Goal: Task Accomplishment & Management: Complete application form

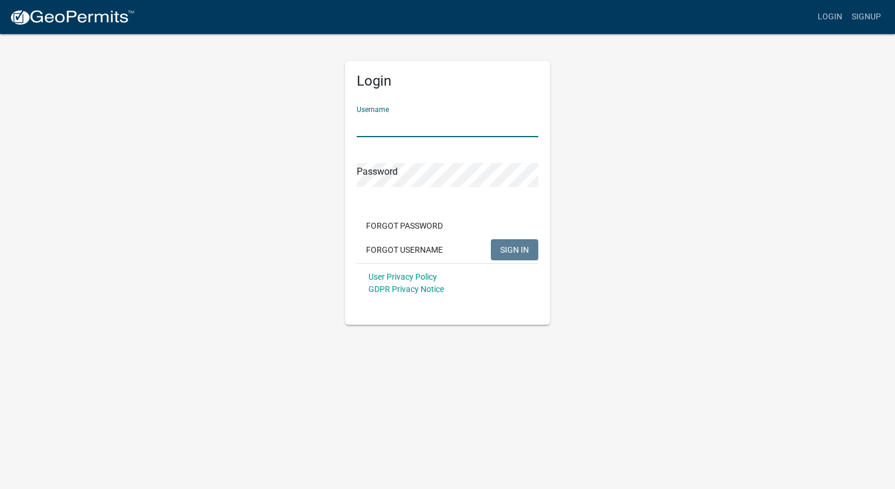
click at [376, 129] on input "Username" at bounding box center [448, 125] width 182 height 24
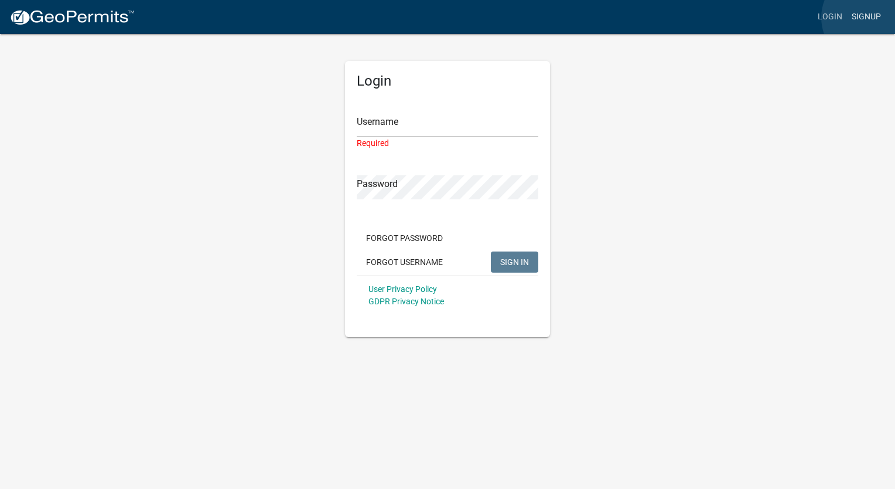
click at [869, 18] on link "Signup" at bounding box center [866, 17] width 39 height 22
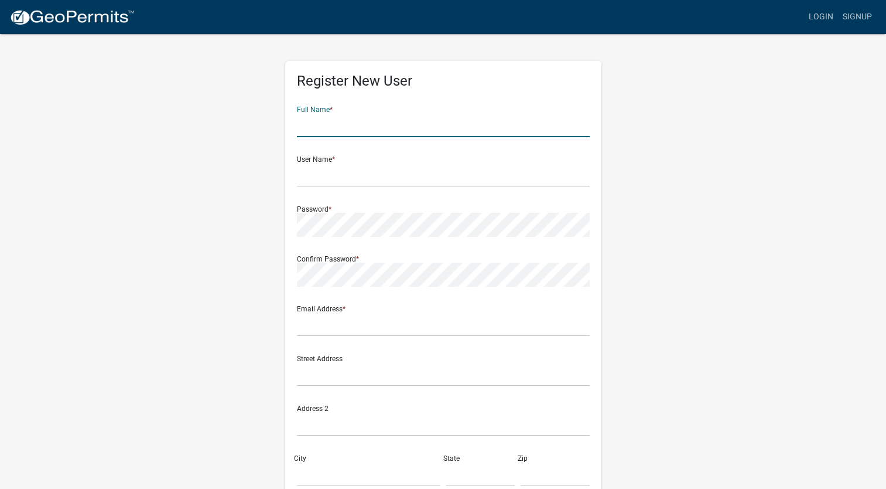
click at [330, 134] on input "text" at bounding box center [443, 125] width 293 height 24
type input "[PERSON_NAME]"
type input "[PERSON_NAME][EMAIL_ADDRESS][PERSON_NAME][DOMAIN_NAME]"
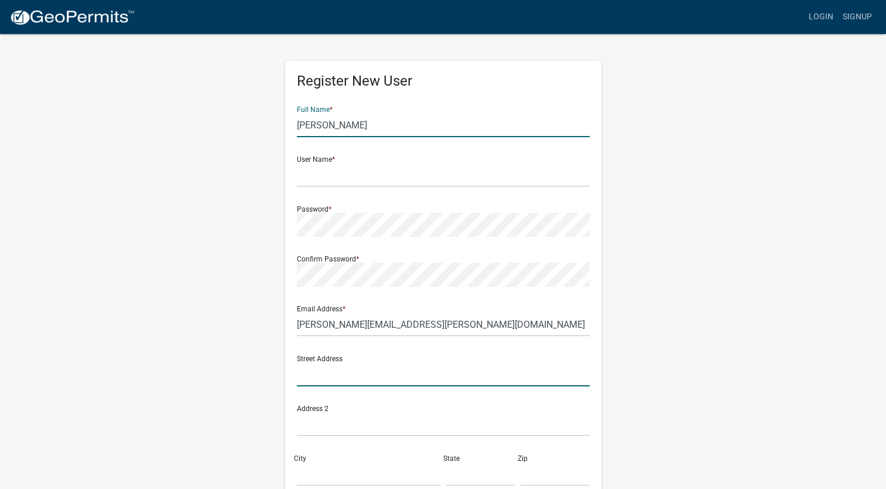
type input "[STREET_ADDRESS]"
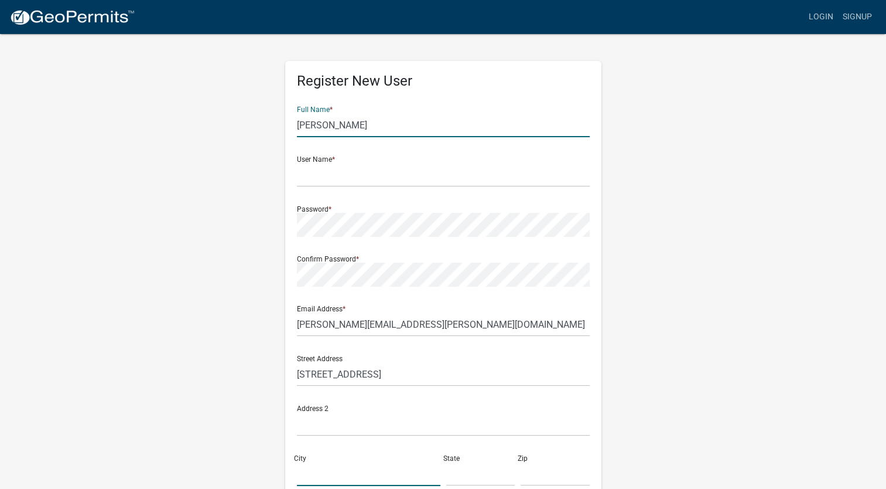
type input "[GEOGRAPHIC_DATA]"
type input "MN"
type input "56048"
type input "3202414402"
click at [327, 178] on input "text" at bounding box center [443, 175] width 293 height 24
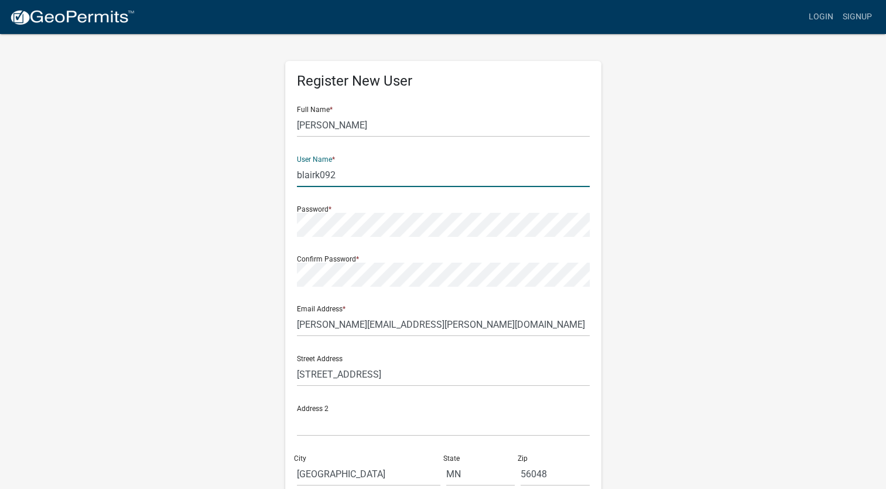
type input "blairk092"
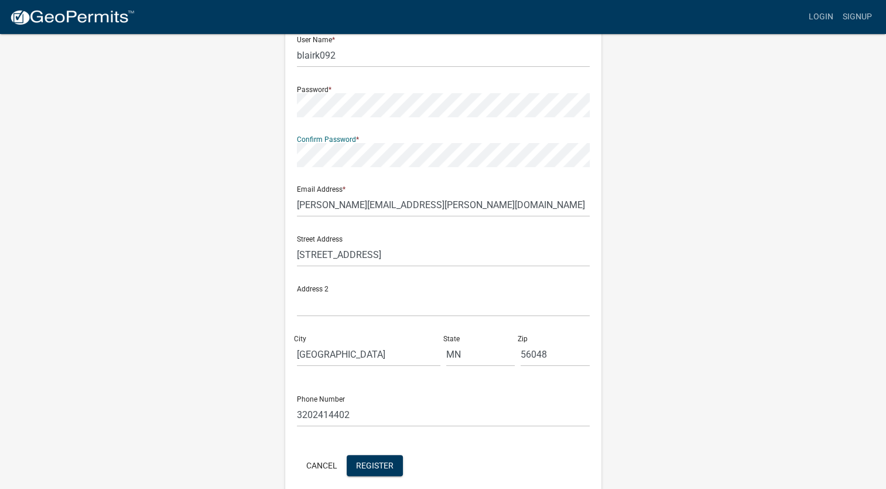
scroll to position [170, 0]
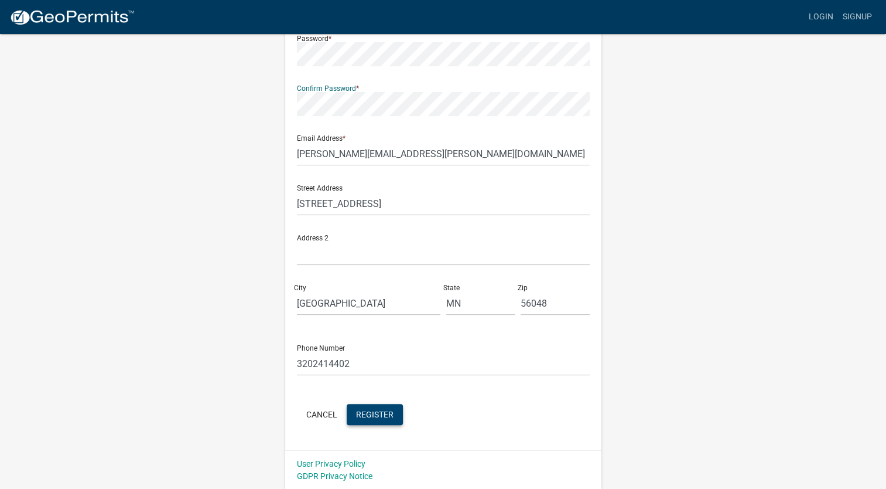
click at [370, 416] on span "Register" at bounding box center [374, 413] width 37 height 9
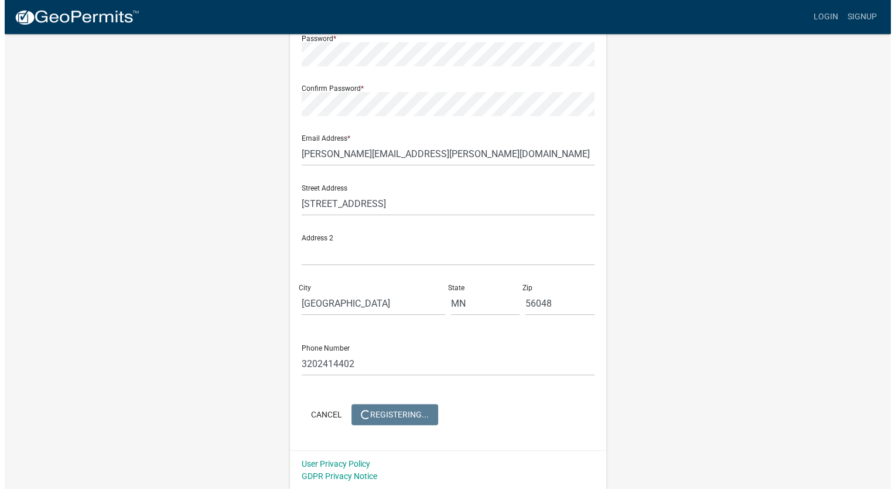
scroll to position [0, 0]
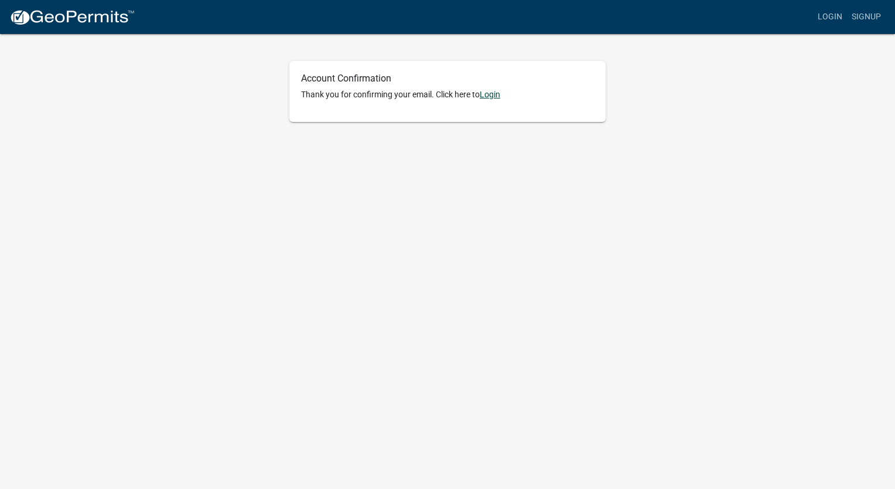
click at [492, 97] on link "Login" at bounding box center [490, 94] width 21 height 9
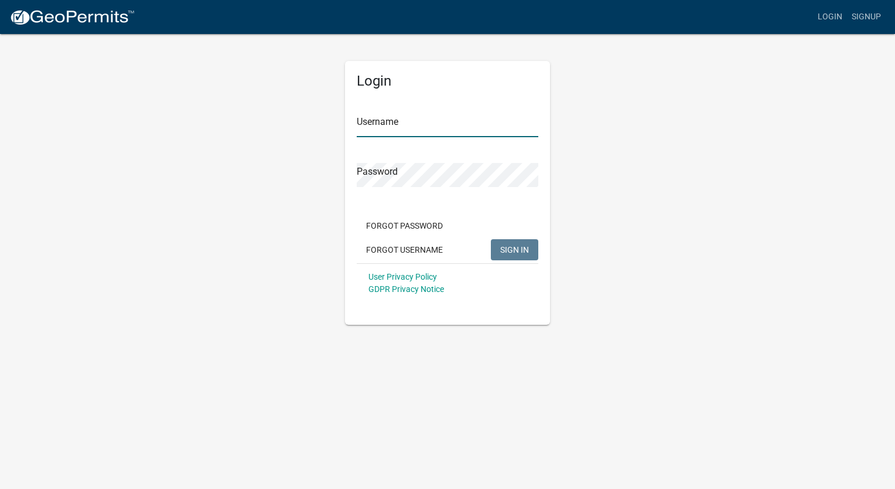
type input "blairk092"
click at [501, 247] on span "SIGN IN" at bounding box center [514, 248] width 29 height 9
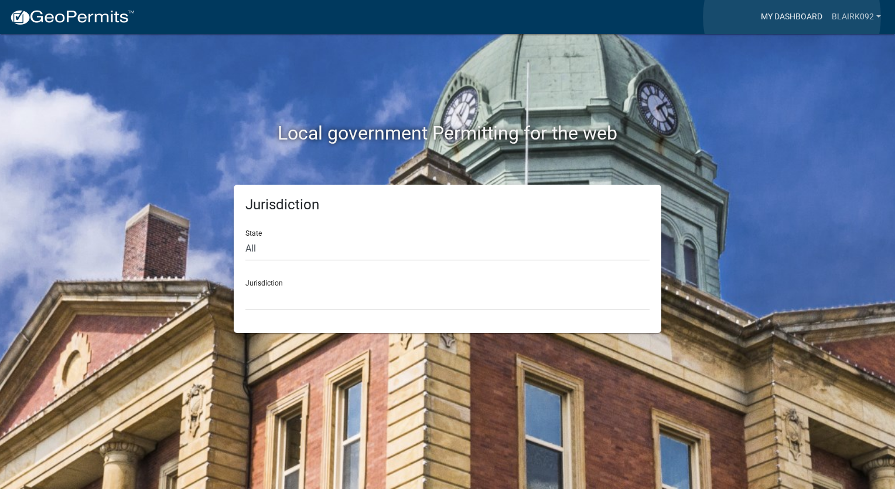
click at [792, 17] on link "My Dashboard" at bounding box center [791, 17] width 71 height 22
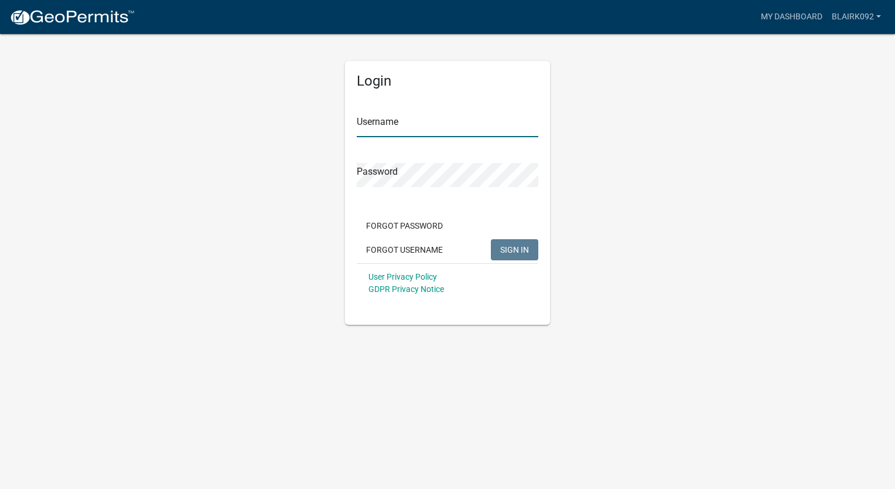
type input "blairk092"
click at [510, 248] on span "SIGN IN" at bounding box center [514, 248] width 29 height 9
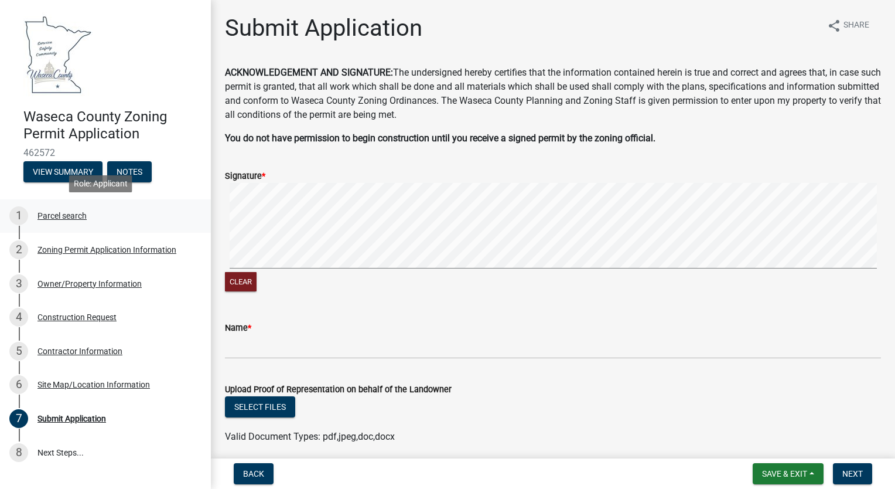
click at [74, 217] on div "Parcel search" at bounding box center [61, 215] width 49 height 8
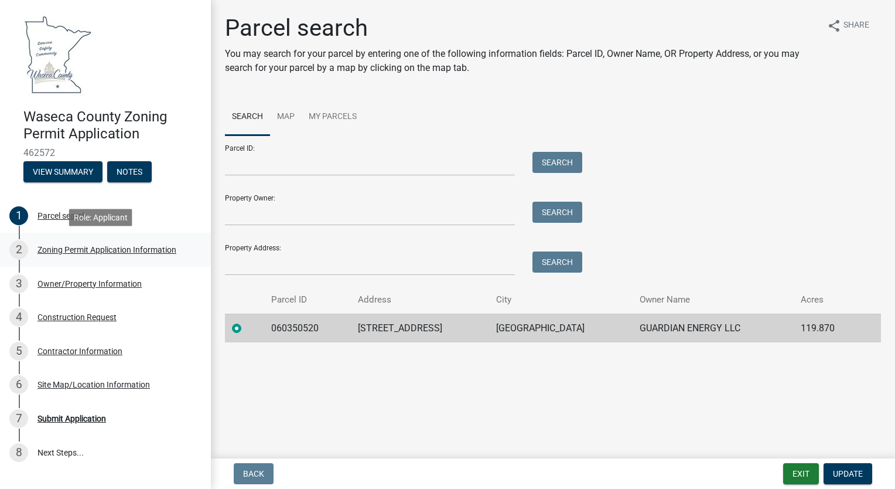
click at [74, 255] on div "2 Zoning Permit Application Information" at bounding box center [100, 249] width 183 height 19
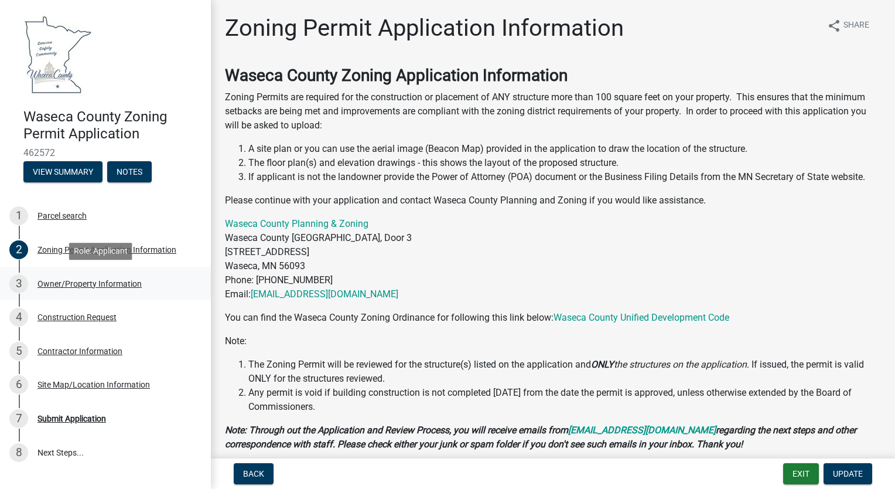
click at [81, 281] on div "Owner/Property Information" at bounding box center [89, 283] width 104 height 8
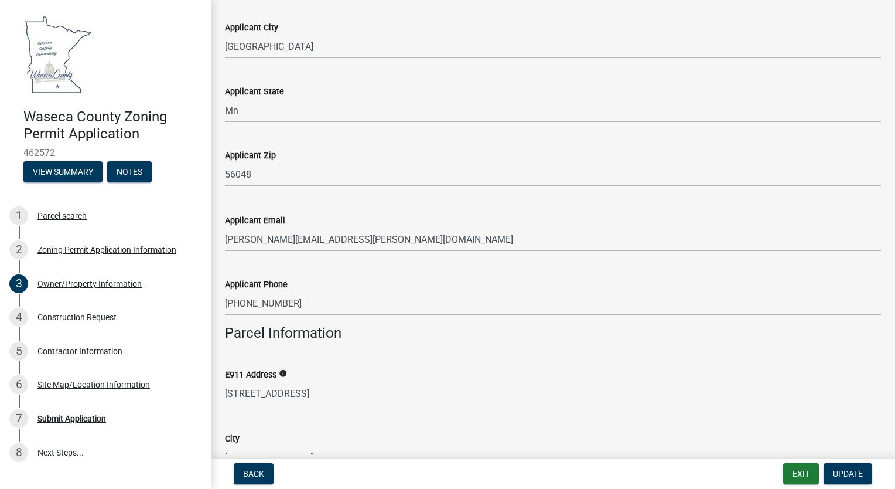
scroll to position [87, 0]
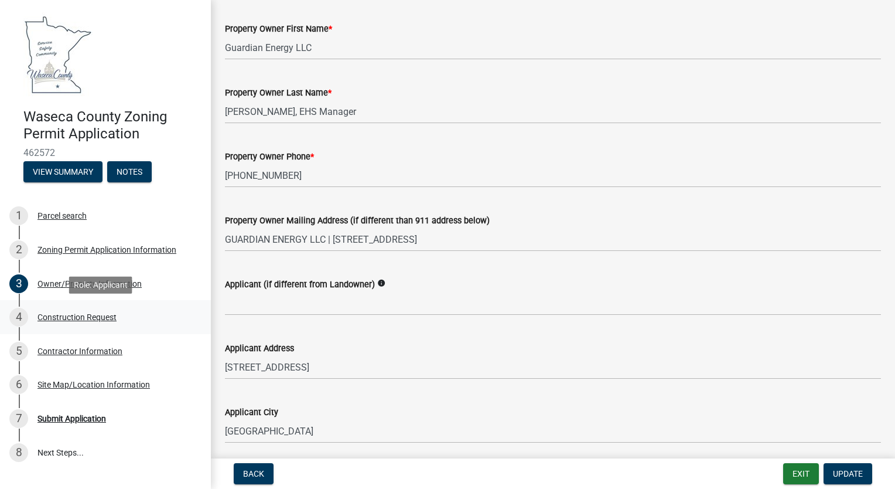
click at [49, 316] on div "Construction Request" at bounding box center [76, 317] width 79 height 8
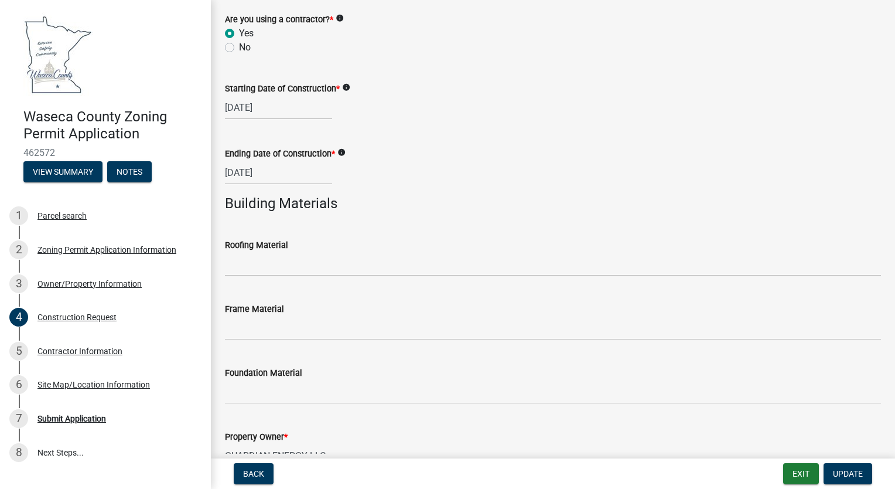
scroll to position [760, 0]
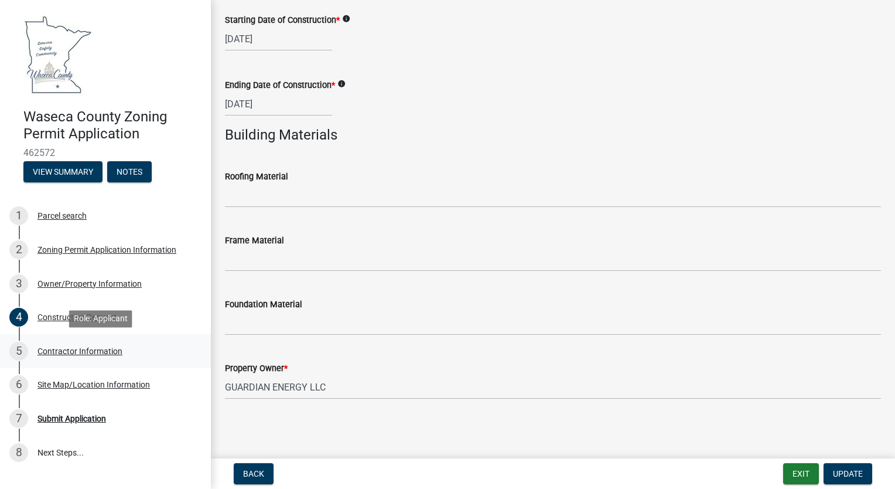
click at [95, 353] on div "Contractor Information" at bounding box center [79, 351] width 85 height 8
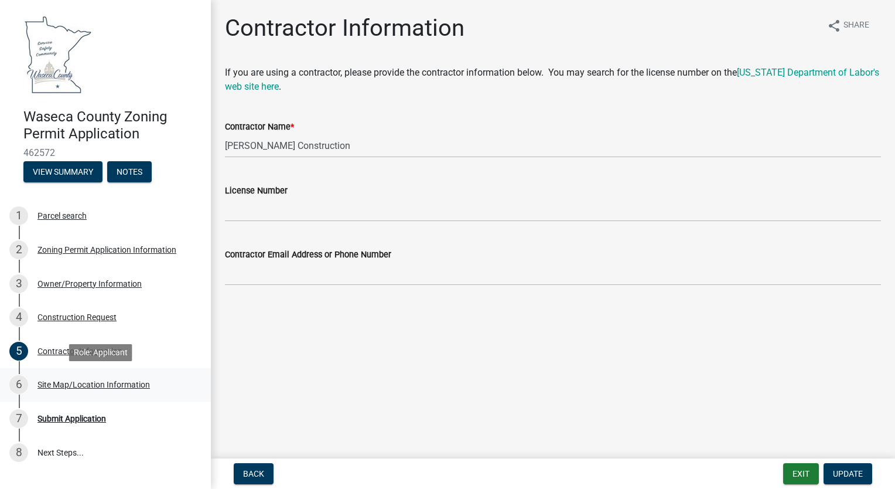
click at [83, 385] on div "Site Map/Location Information" at bounding box center [93, 384] width 112 height 8
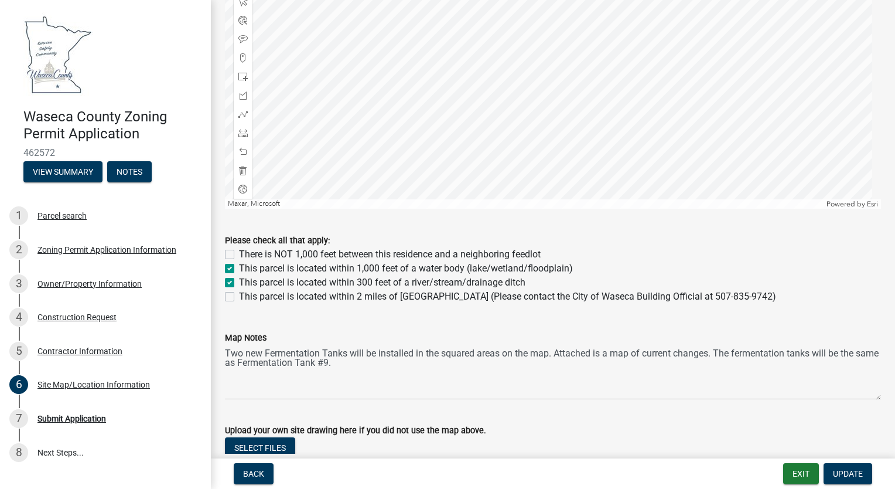
scroll to position [753, 0]
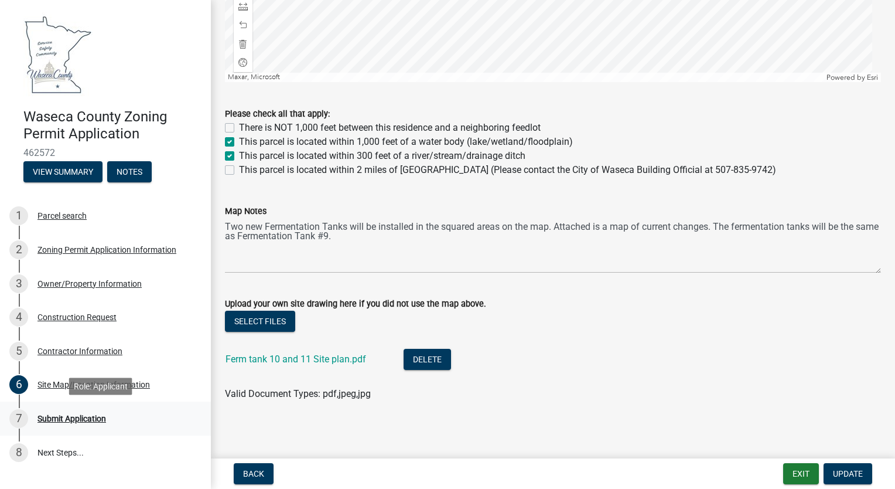
click at [79, 418] on div "Submit Application" at bounding box center [71, 418] width 69 height 8
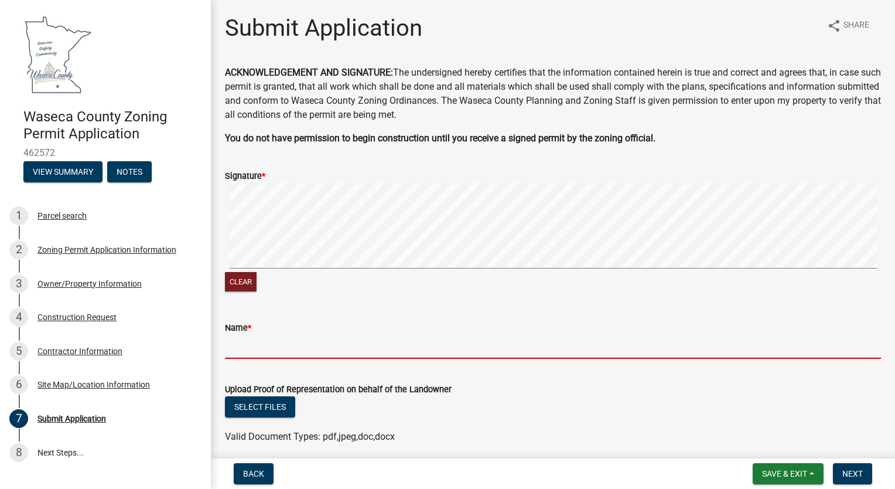
click at [264, 346] on input "Name *" at bounding box center [553, 347] width 656 height 24
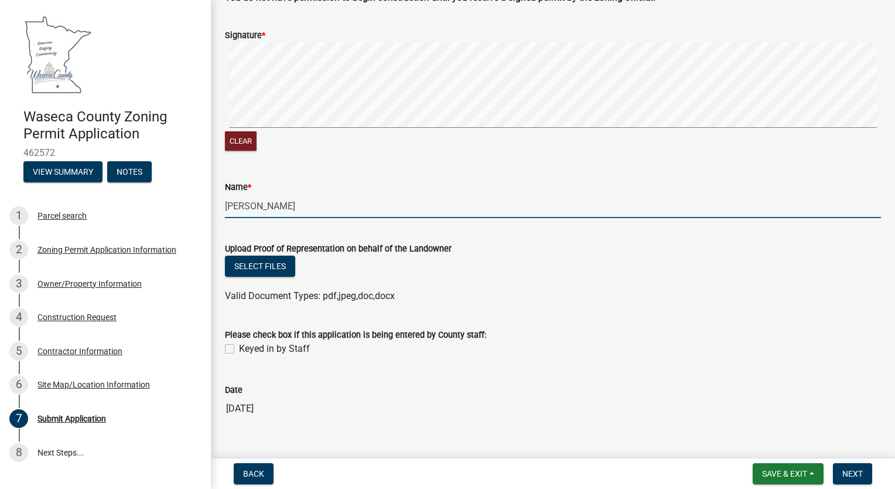
scroll to position [162, 0]
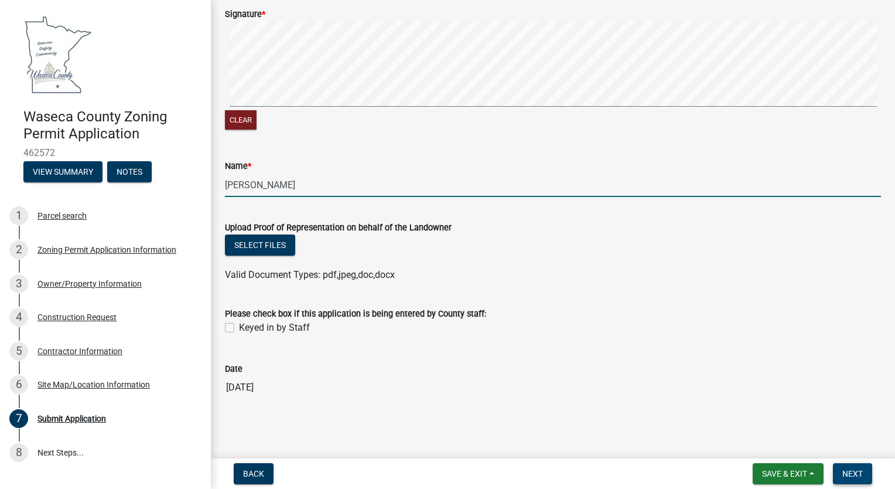
type input "Kyle Blair"
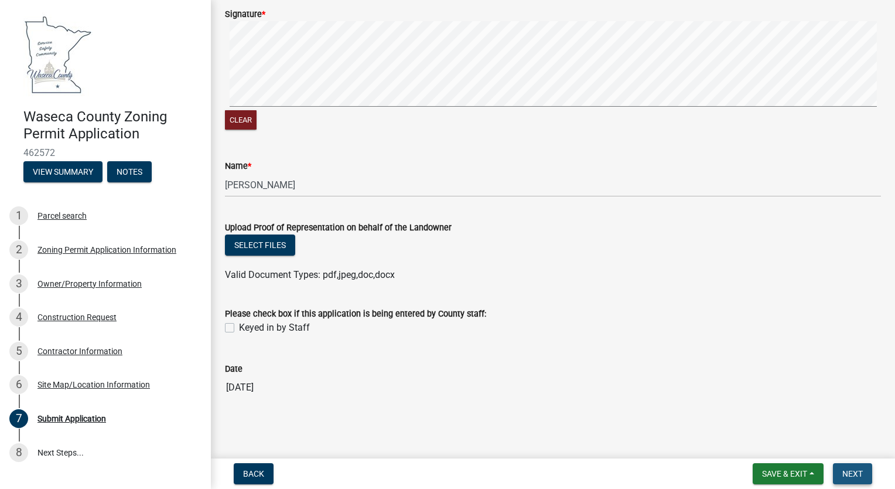
click at [854, 472] on span "Next" at bounding box center [852, 473] width 21 height 9
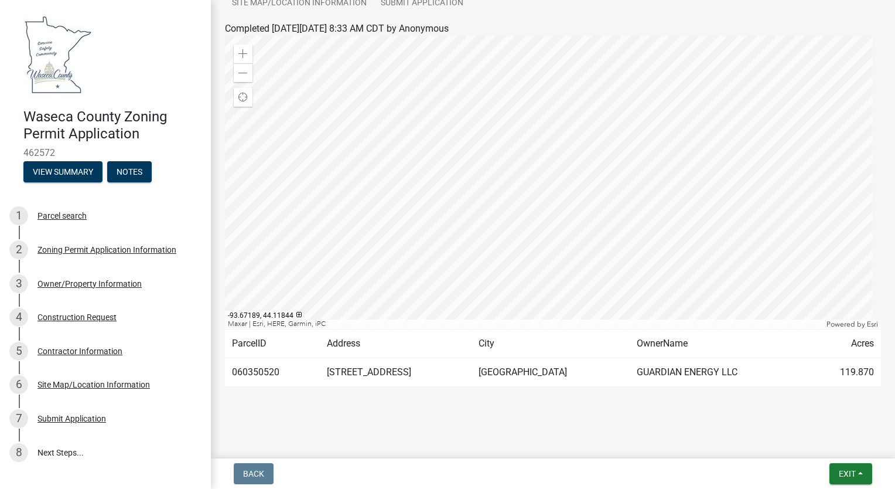
scroll to position [143, 0]
click at [284, 388] on wm-application-readonly "Parcel search Zoning Permit Application Information Owner/Property Information …" at bounding box center [553, 177] width 656 height 462
click at [286, 367] on td "060350520" at bounding box center [272, 370] width 95 height 29
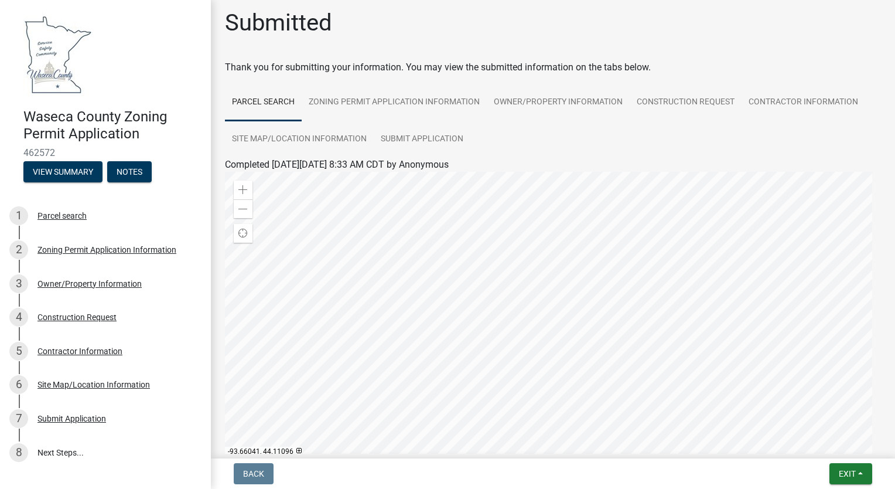
scroll to position [5, 0]
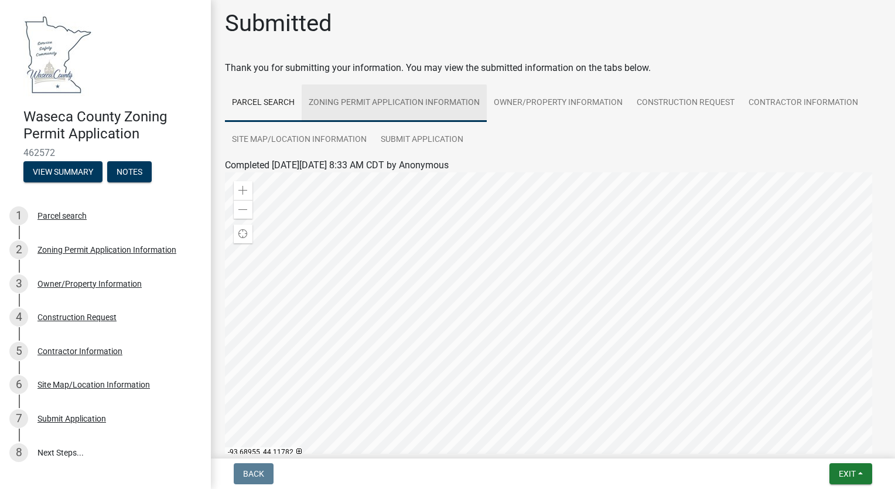
click at [372, 104] on link "Zoning Permit Application Information" at bounding box center [394, 102] width 185 height 37
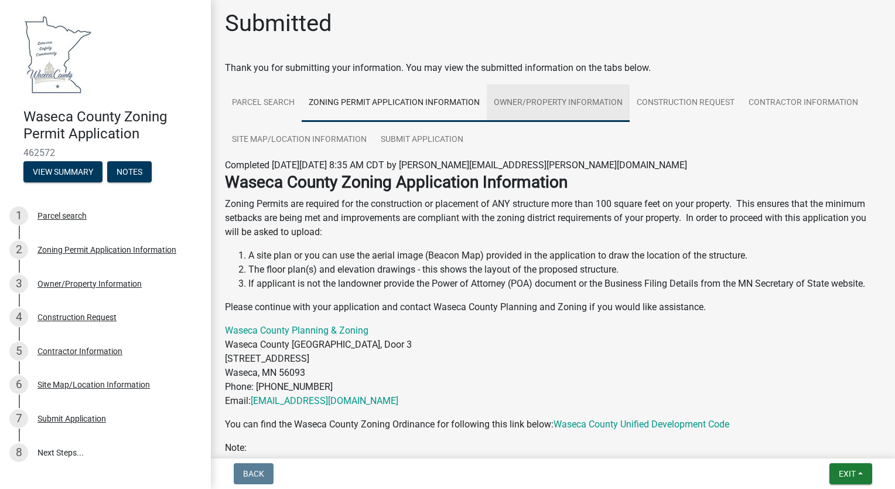
click at [563, 104] on link "Owner/Property Information" at bounding box center [558, 102] width 143 height 37
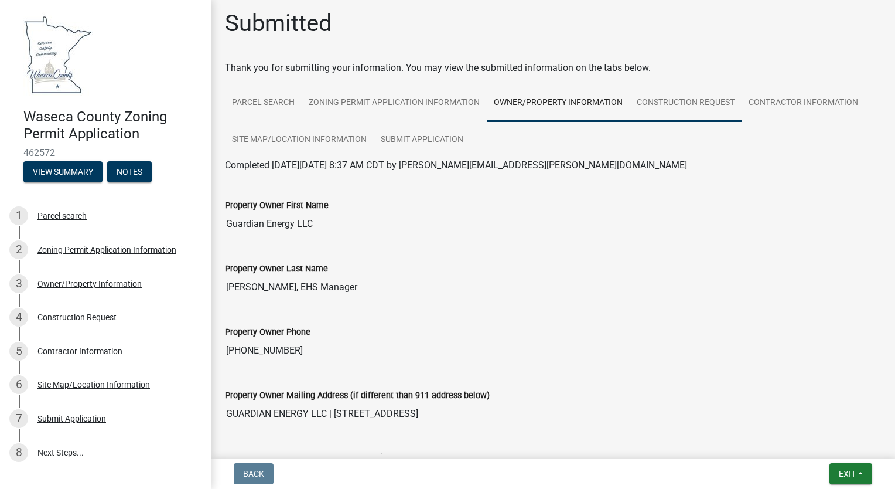
click at [686, 101] on link "Construction Request" at bounding box center [686, 102] width 112 height 37
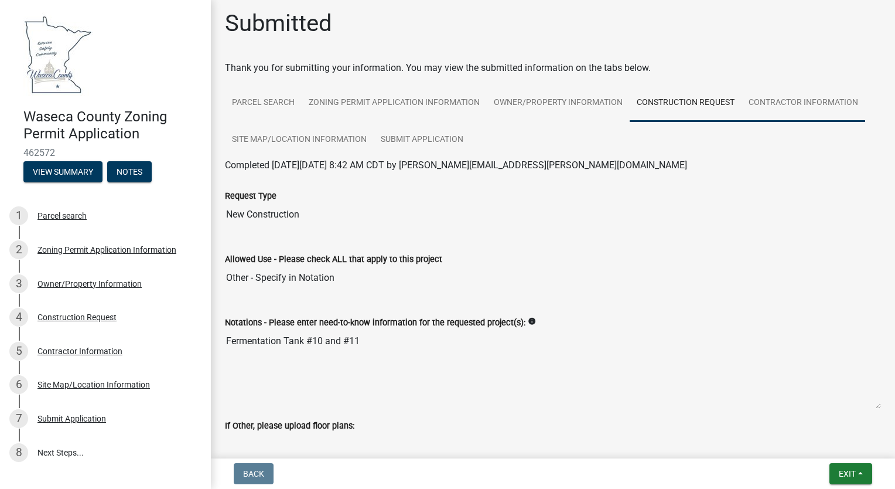
click at [802, 99] on link "Contractor Information" at bounding box center [804, 102] width 124 height 37
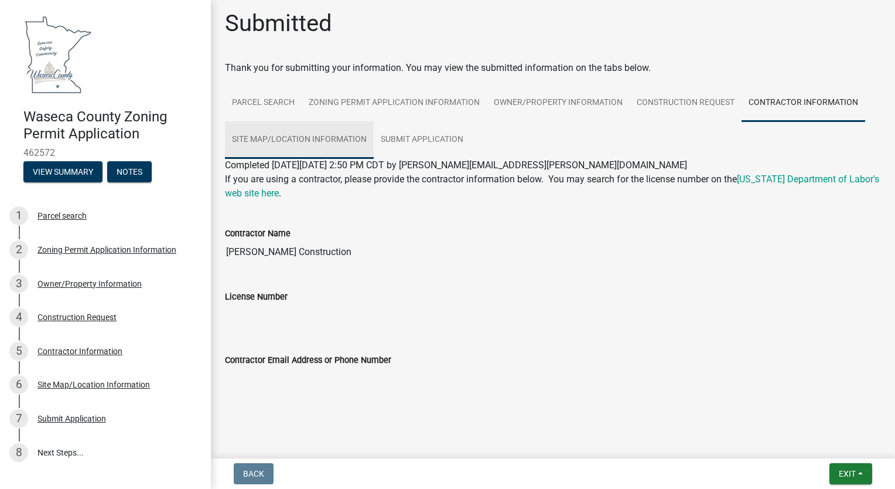
click at [331, 135] on link "Site Map/Location Information" at bounding box center [299, 139] width 149 height 37
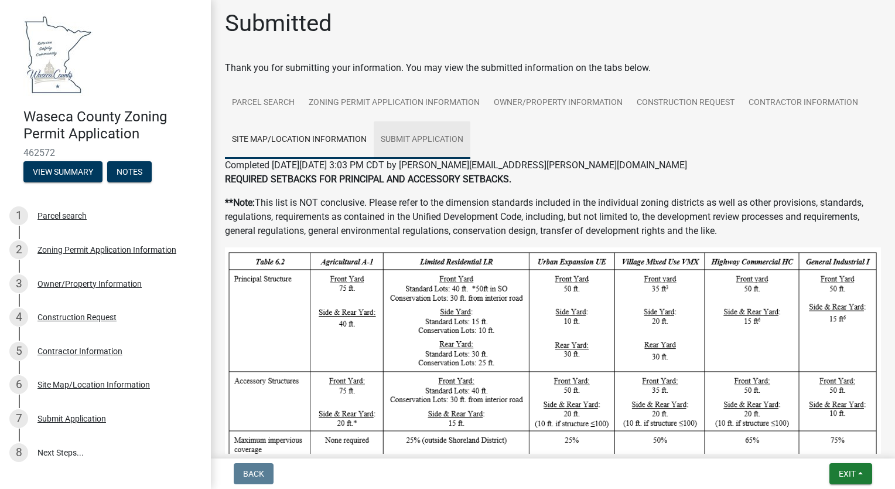
click at [409, 133] on link "Submit Application" at bounding box center [422, 139] width 97 height 37
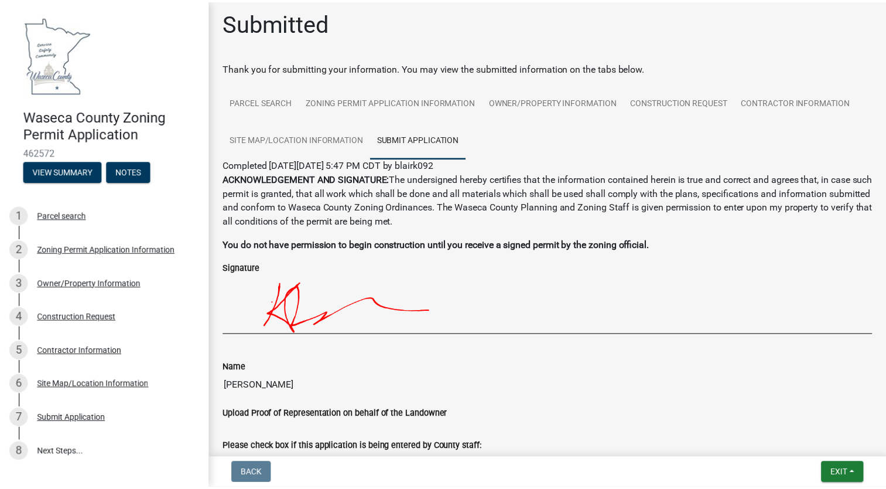
scroll to position [137, 0]
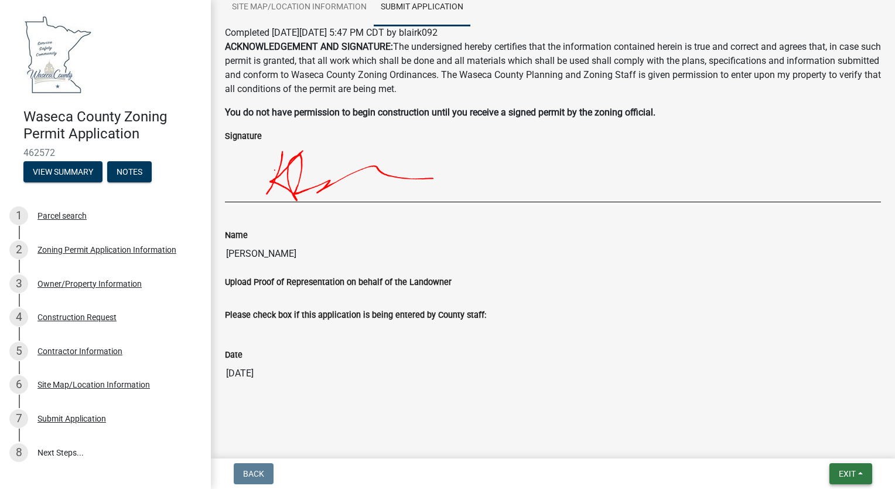
click at [864, 473] on button "Exit" at bounding box center [851, 473] width 43 height 21
click at [839, 445] on button "Save & Exit" at bounding box center [826, 443] width 94 height 28
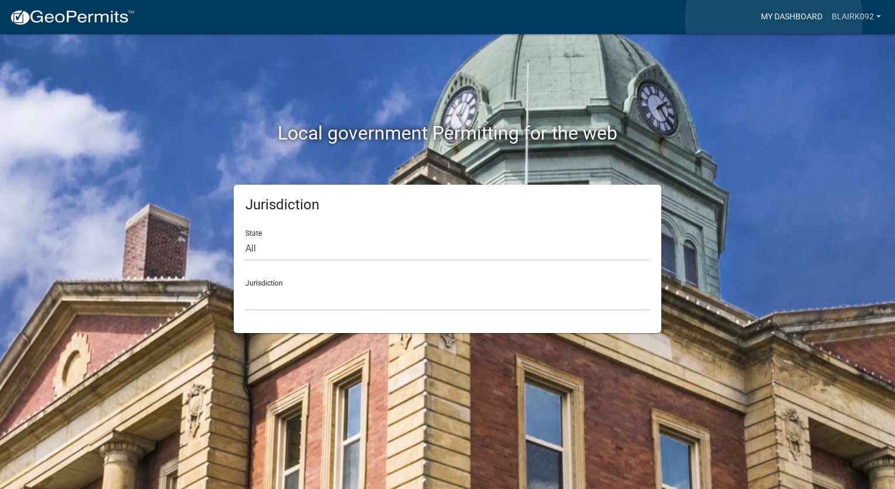
click at [774, 19] on link "My Dashboard" at bounding box center [791, 17] width 71 height 22
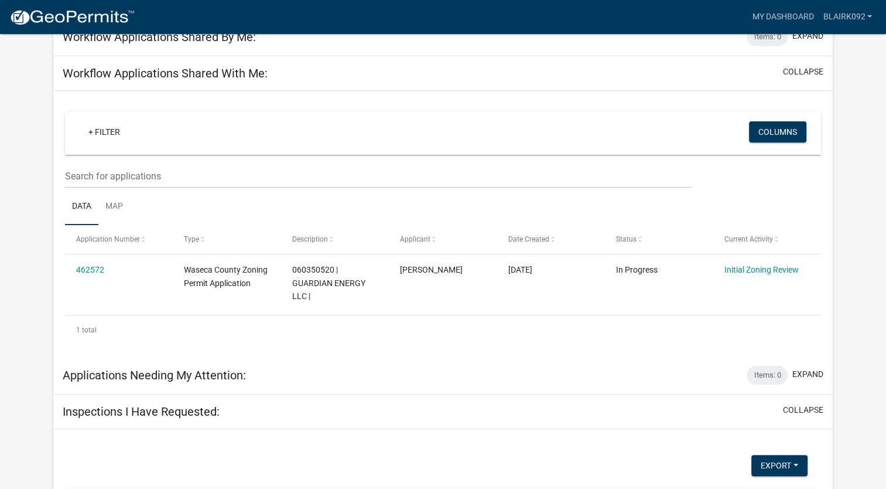
scroll to position [114, 0]
